Goal: Register for event/course

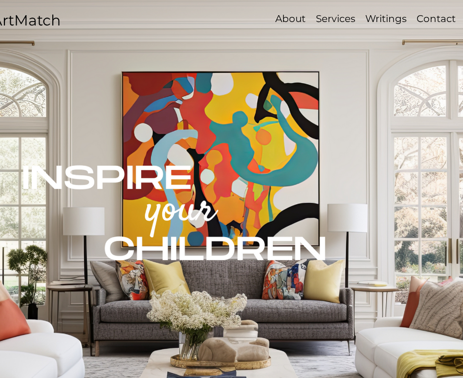
scroll to position [0, 16]
click at [433, 16] on p "Contact" at bounding box center [435, 19] width 49 height 14
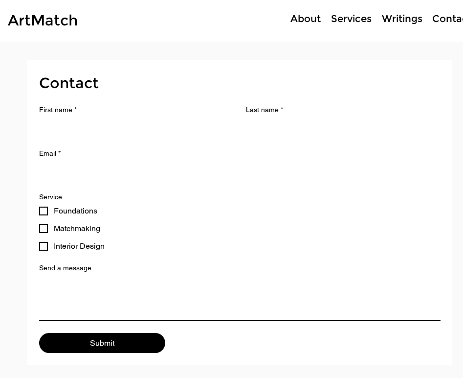
click at [289, 26] on div at bounding box center [284, 21] width 390 height 42
click at [294, 26] on div at bounding box center [284, 21] width 390 height 42
click at [298, 22] on p "About" at bounding box center [306, 19] width 40 height 14
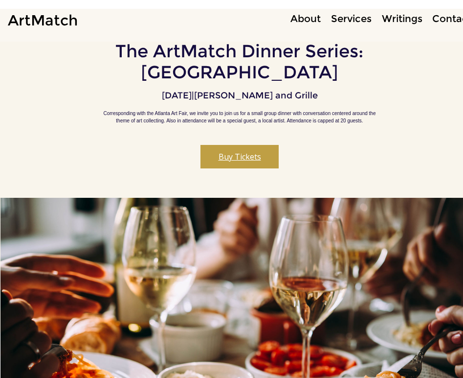
click at [230, 165] on button "Buy Tickets" at bounding box center [239, 156] width 78 height 23
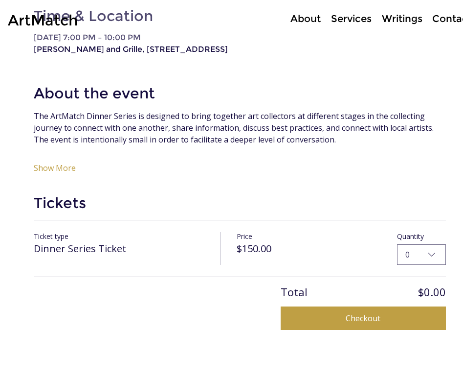
scroll to position [493, 0]
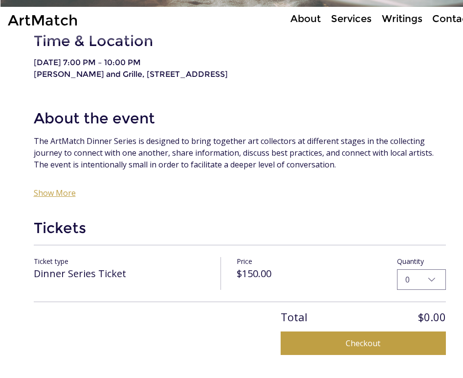
click at [64, 198] on button "Show More" at bounding box center [55, 193] width 42 height 10
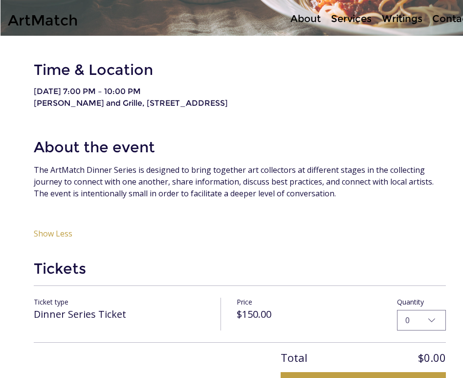
scroll to position [462, 0]
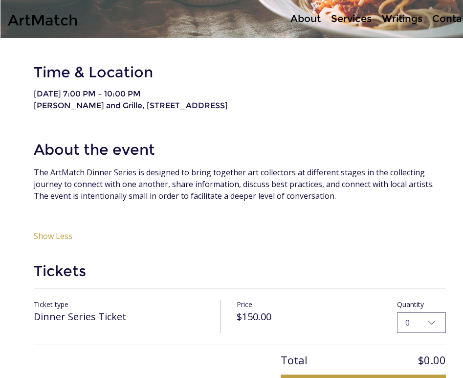
drag, startPoint x: 122, startPoint y: 116, endPoint x: 307, endPoint y: 114, distance: 184.4
click at [307, 111] on p "[PERSON_NAME] and Grille, [STREET_ADDRESS]" at bounding box center [240, 106] width 412 height 10
copy p "[STREET_ADDRESS]"
